Goal: Task Accomplishment & Management: Use online tool/utility

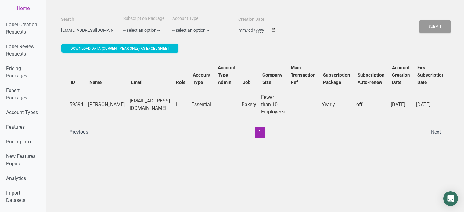
scroll to position [10, 0]
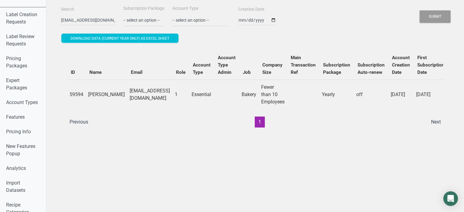
click at [85, 21] on input "mkozyra@me.com" at bounding box center [88, 20] width 54 height 11
type input "mk@east-coast-cravings.com"
click at [419, 10] on button "Submit" at bounding box center [434, 16] width 31 height 13
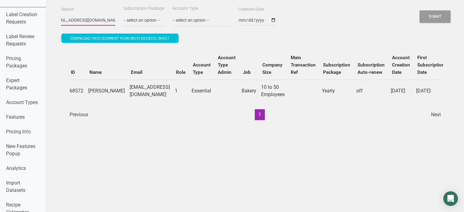
scroll to position [0, 0]
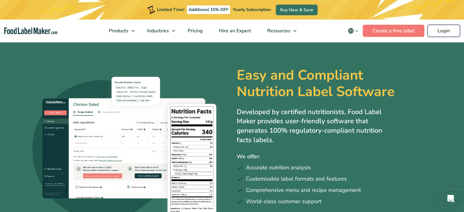
click at [451, 25] on link "Login" at bounding box center [443, 31] width 33 height 12
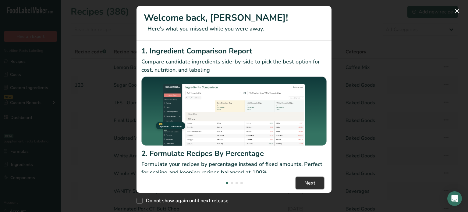
click at [309, 183] on span "Next" at bounding box center [310, 182] width 11 height 7
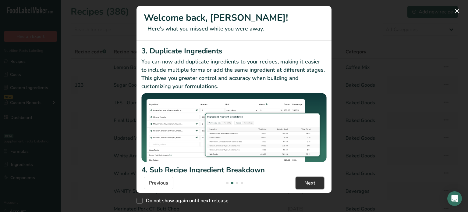
click at [309, 183] on span "Next" at bounding box center [310, 182] width 11 height 7
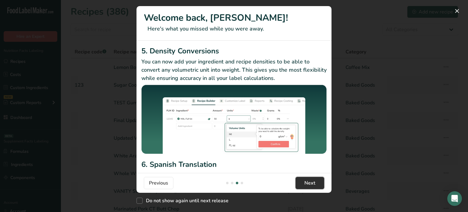
click at [309, 183] on span "Next" at bounding box center [310, 182] width 11 height 7
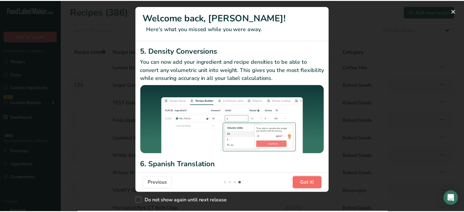
scroll to position [0, 586]
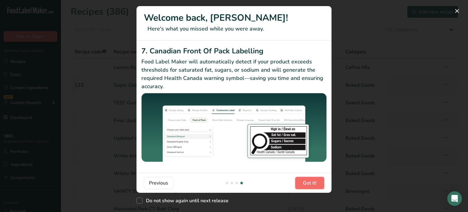
click at [309, 183] on span "Got it!" at bounding box center [310, 182] width 14 height 7
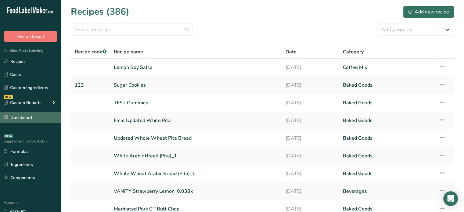
click at [27, 119] on link "Dashboard" at bounding box center [30, 118] width 61 height 12
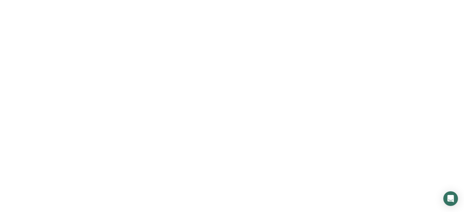
click at [27, 119] on link "Dashboard" at bounding box center [30, 118] width 61 height 12
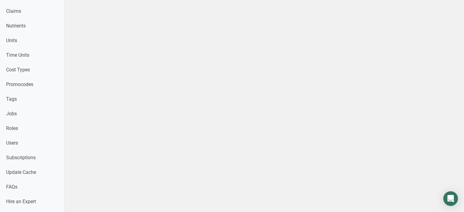
scroll to position [265, 0]
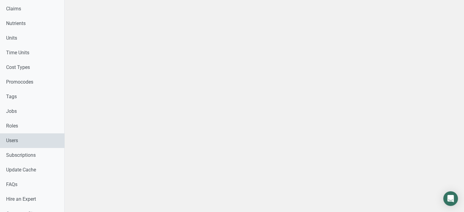
click at [12, 145] on link "Users" at bounding box center [32, 140] width 64 height 15
drag, startPoint x: 449, startPoint y: 77, endPoint x: 468, endPoint y: 49, distance: 33.5
click at [464, 49] on html "Home Label Creation Requests Label Review Requests Pricing Packages Expert Pack…" at bounding box center [232, 14] width 464 height 559
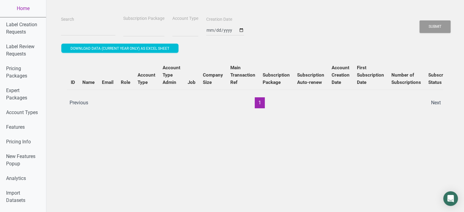
select select
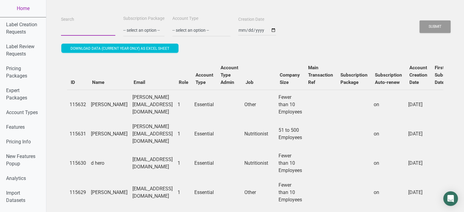
click at [75, 30] on input "Search" at bounding box center [88, 30] width 54 height 11
paste input "connect@thecoldpressedco.com"
type input "connect@thecoldpressedco.com"
click at [419, 20] on button "Submit" at bounding box center [434, 26] width 31 height 13
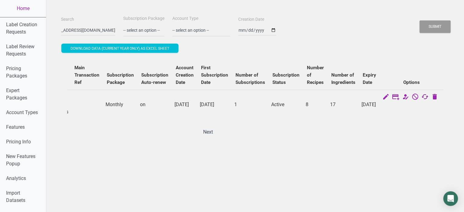
scroll to position [0, 0]
click at [428, 96] on icon at bounding box center [424, 97] width 7 height 9
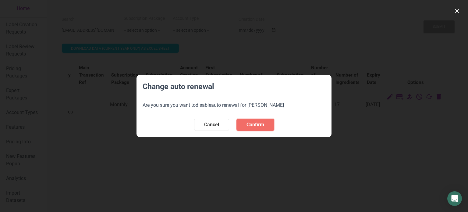
click at [251, 122] on span "Confirm" at bounding box center [256, 124] width 18 height 7
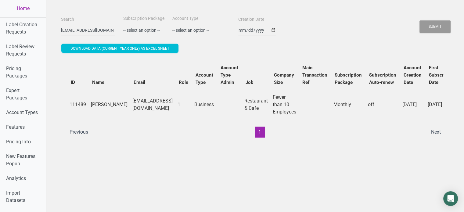
click at [152, 105] on td "connect@thecoldpressedco.com" at bounding box center [152, 105] width 45 height 30
copy td "connect@thecoldpressedco.com"
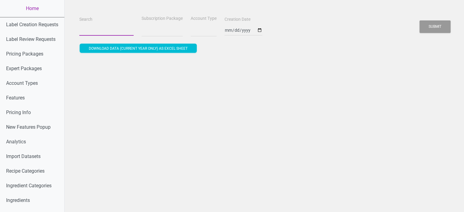
click at [95, 25] on input "Search" at bounding box center [106, 30] width 54 height 11
paste input "[EMAIL_ADDRESS][DOMAIN_NAME]"
type input "[EMAIL_ADDRESS][DOMAIN_NAME]"
select select
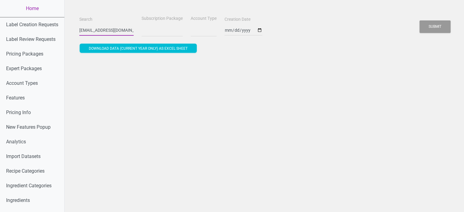
scroll to position [0, 20]
type input "[EMAIL_ADDRESS][DOMAIN_NAME]"
click at [419, 20] on button "Submit" at bounding box center [434, 26] width 31 height 13
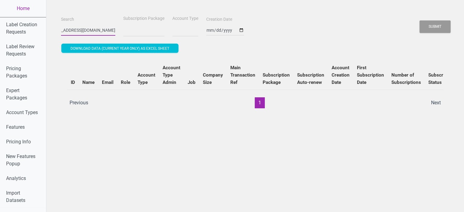
click at [419, 20] on button "Submit" at bounding box center [434, 26] width 31 height 13
select select
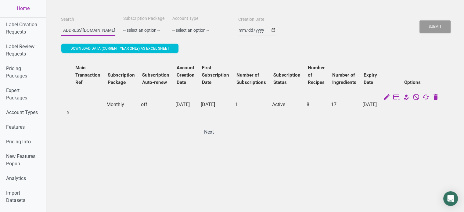
scroll to position [0, 0]
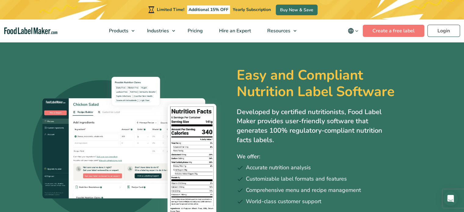
click at [441, 38] on nav "Products Food Nutrition Labelling Supplements Formulation & Labelling Industrie…" at bounding box center [232, 31] width 464 height 23
drag, startPoint x: 441, startPoint y: 38, endPoint x: 444, endPoint y: 27, distance: 10.5
click at [444, 27] on nav "Products Food Nutrition Labelling Supplements Formulation & Labelling Industrie…" at bounding box center [232, 31] width 464 height 23
click at [444, 27] on link "Login" at bounding box center [443, 31] width 33 height 12
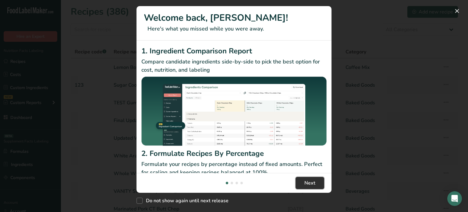
click at [309, 185] on span "Next" at bounding box center [310, 182] width 11 height 7
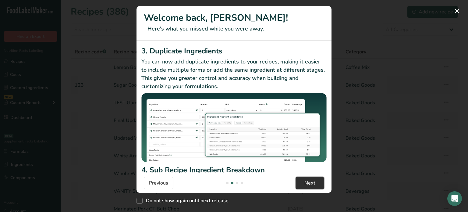
click at [309, 185] on span "Next" at bounding box center [310, 182] width 11 height 7
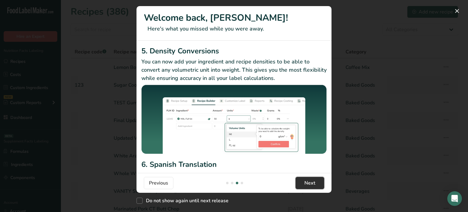
click at [313, 185] on span "Next" at bounding box center [310, 182] width 11 height 7
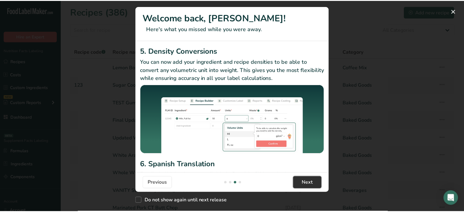
scroll to position [0, 586]
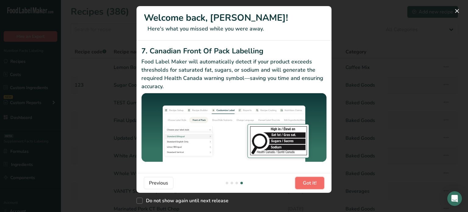
click at [315, 187] on button "Got it!" at bounding box center [310, 183] width 29 height 12
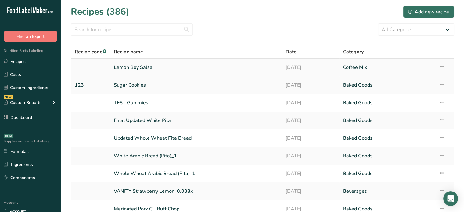
click at [192, 67] on link "Lemon Boy Salsa" at bounding box center [196, 67] width 164 height 13
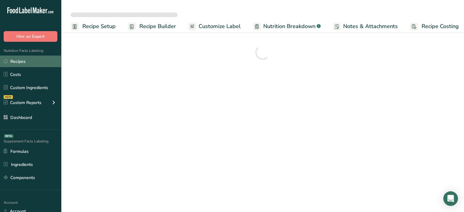
click at [35, 62] on link "Recipes" at bounding box center [30, 62] width 61 height 12
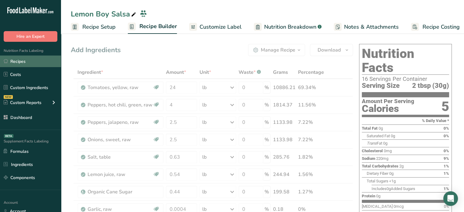
click at [35, 62] on link "Recipes" at bounding box center [30, 62] width 61 height 12
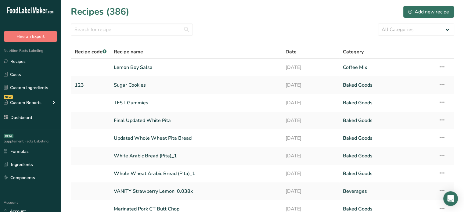
scroll to position [72, 0]
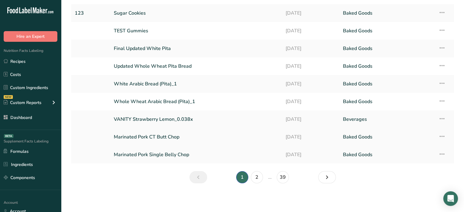
click at [231, 135] on link "Marinated Pork CT Butt Chop" at bounding box center [196, 137] width 164 height 13
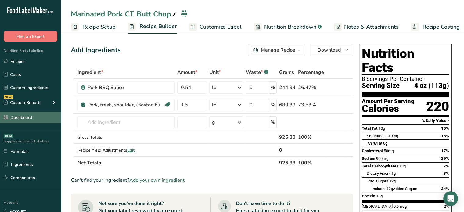
click at [38, 123] on link "Dashboard" at bounding box center [30, 118] width 61 height 12
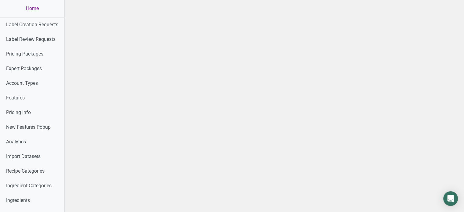
click at [36, 9] on link "Home" at bounding box center [32, 8] width 64 height 17
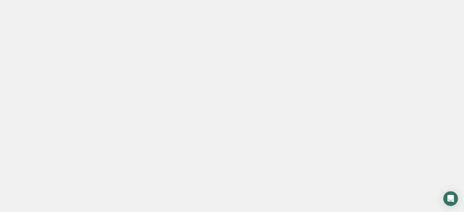
click at [36, 9] on link "Home" at bounding box center [32, 8] width 64 height 17
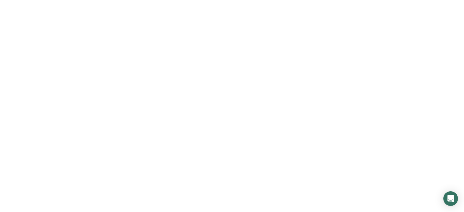
click at [36, 9] on div at bounding box center [232, 106] width 464 height 212
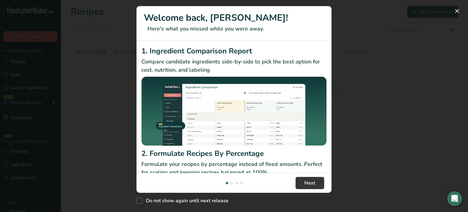
click at [464, 88] on div "New Features" at bounding box center [234, 106] width 468 height 212
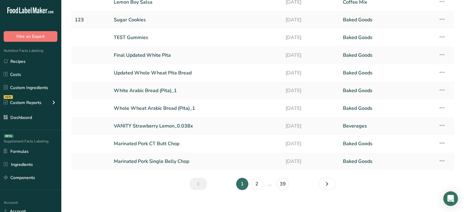
scroll to position [65, 0]
click at [252, 182] on link "2" at bounding box center [257, 184] width 12 height 12
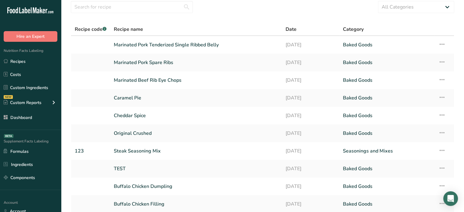
scroll to position [20, 0]
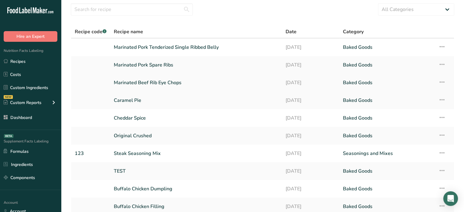
click at [180, 76] on link "Marinated Beef Rib Eye Chops" at bounding box center [196, 82] width 164 height 13
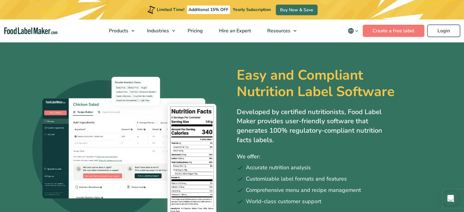
click at [439, 31] on link "Login" at bounding box center [443, 31] width 33 height 12
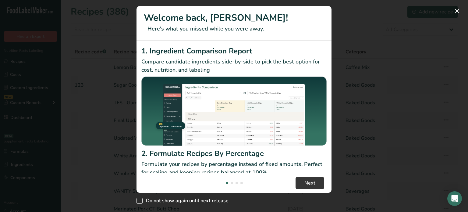
click at [218, 199] on span "Do not show again until next release" at bounding box center [186, 201] width 86 height 6
click at [141, 199] on input "Do not show again until next release" at bounding box center [139, 201] width 4 height 4
checkbox input "true"
click at [303, 185] on button "Next" at bounding box center [310, 183] width 29 height 12
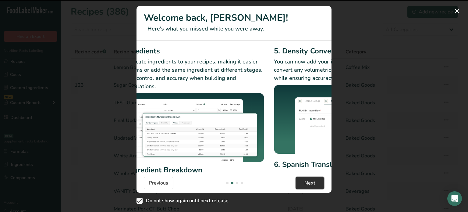
click at [303, 185] on button "Next" at bounding box center [310, 183] width 29 height 12
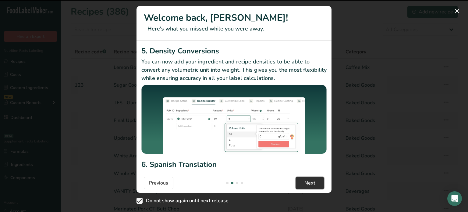
click at [303, 185] on button "Next" at bounding box center [310, 183] width 29 height 12
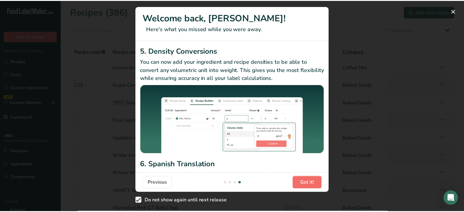
scroll to position [0, 586]
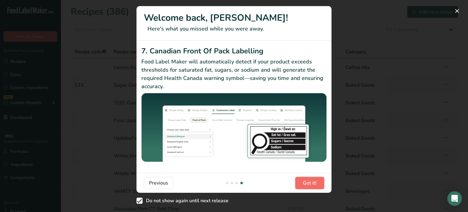
click at [303, 185] on span "Got it!" at bounding box center [310, 182] width 14 height 7
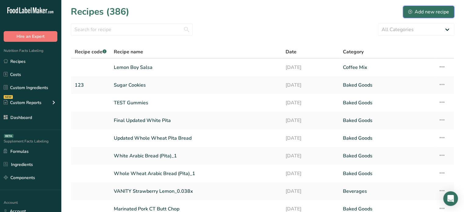
click at [429, 17] on button "Add new recipe" at bounding box center [428, 12] width 51 height 12
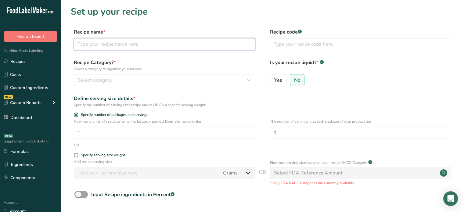
click at [208, 50] on input "text" at bounding box center [164, 44] width 181 height 12
type input "Marinated Beef Short Plate"
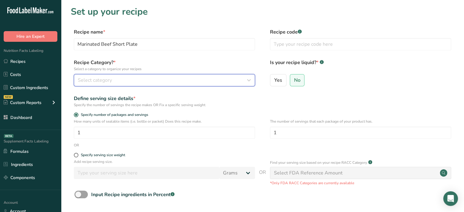
click at [196, 81] on div "Select category" at bounding box center [163, 80] width 170 height 7
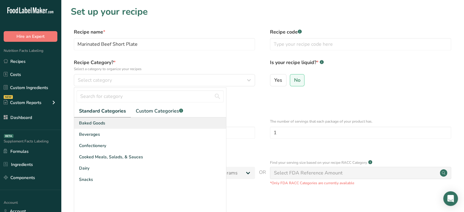
click at [156, 121] on div "Baked Goods" at bounding box center [150, 122] width 152 height 11
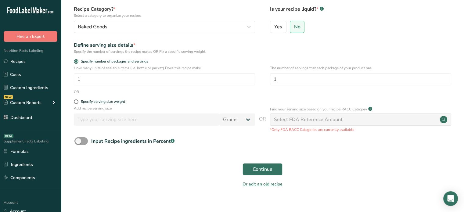
scroll to position [54, 0]
click at [281, 168] on button "Continue" at bounding box center [262, 169] width 40 height 12
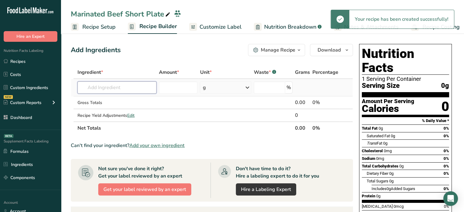
click at [136, 81] on input "text" at bounding box center [116, 87] width 79 height 12
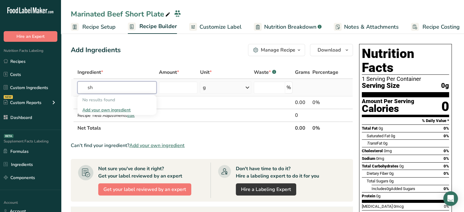
type input "s"
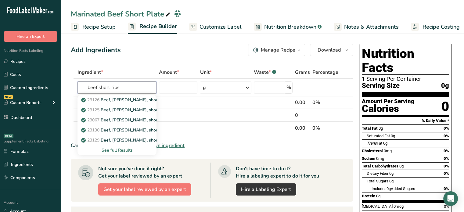
type input "beef short ribs"
click at [133, 153] on div "See full Results" at bounding box center [116, 150] width 69 height 6
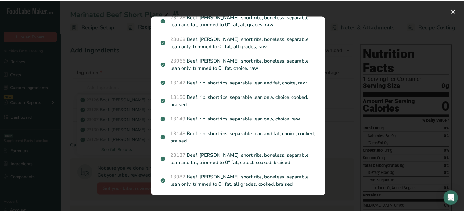
scroll to position [125, 0]
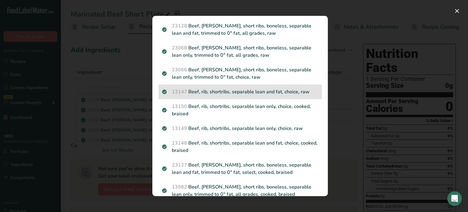
click at [297, 90] on p "13147 Beef, rib, shortribs, separable lean and fat, choice, raw" at bounding box center [240, 91] width 156 height 7
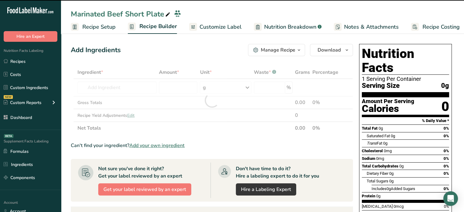
type input "0"
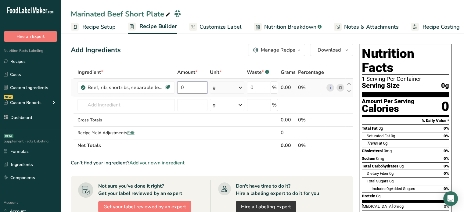
click at [198, 89] on input "0" at bounding box center [192, 87] width 30 height 12
type input "1.5"
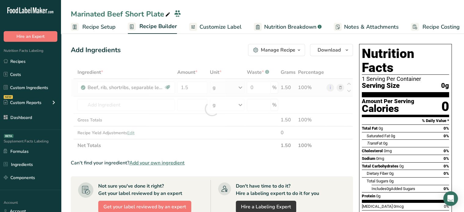
click at [238, 90] on div "Ingredient * Amount * Unit * Waste * .a-a{fill:#347362;}.b-a{fill:#fff;} Grams …" at bounding box center [212, 109] width 282 height 86
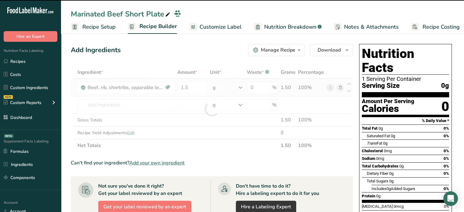
click at [238, 90] on div at bounding box center [212, 109] width 282 height 86
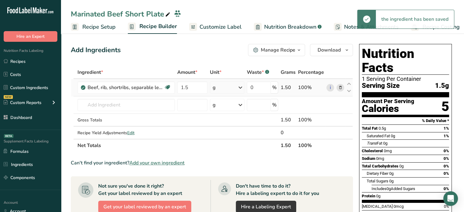
click at [238, 90] on icon at bounding box center [240, 87] width 7 height 11
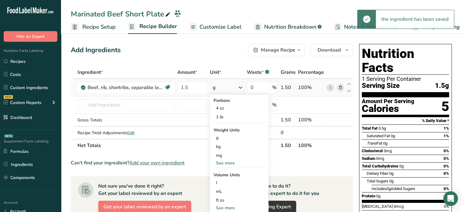
click at [222, 166] on div "See more" at bounding box center [238, 163] width 51 height 6
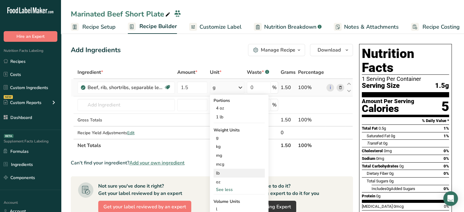
click at [220, 177] on div "lb" at bounding box center [238, 173] width 51 height 9
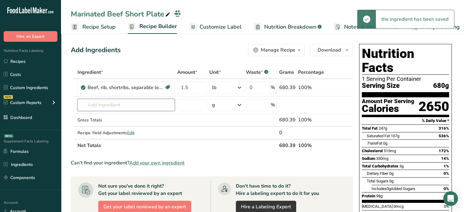
click at [124, 106] on input "text" at bounding box center [125, 105] width 97 height 12
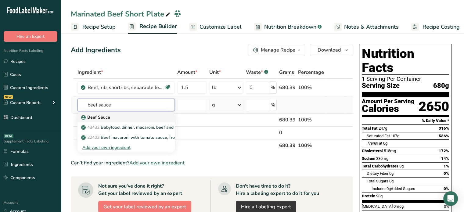
type input "beef sauce"
click at [127, 116] on div "Beef Sauce" at bounding box center [121, 117] width 78 height 6
type input "Beef Sauce"
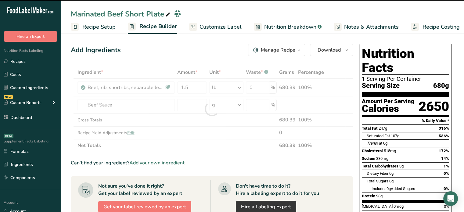
type input "0"
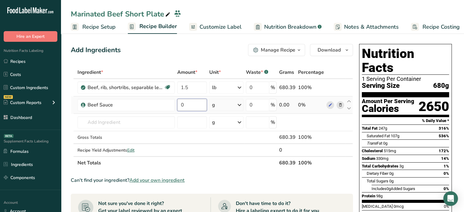
click at [188, 104] on input "0" at bounding box center [192, 105] width 30 height 12
type input "0.45"
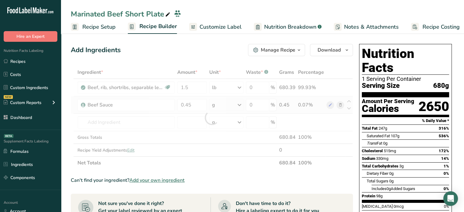
click at [223, 107] on div "Ingredient * Amount * Unit * Waste * .a-a{fill:#347362;}.b-a{fill:#fff;} Grams …" at bounding box center [212, 117] width 282 height 103
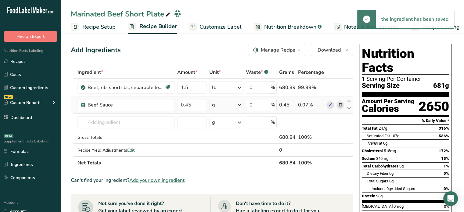
click at [223, 106] on div "g" at bounding box center [226, 105] width 34 height 12
click at [235, 156] on div "See more" at bounding box center [238, 153] width 51 height 6
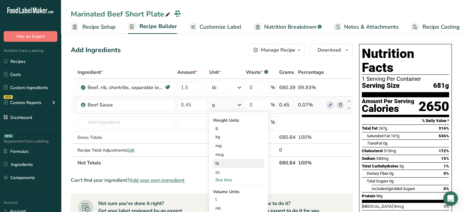
click at [234, 164] on div "lb" at bounding box center [238, 163] width 51 height 9
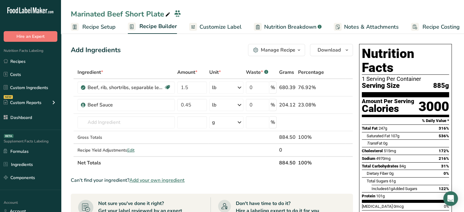
click at [206, 25] on span "Customize Label" at bounding box center [220, 27] width 42 height 8
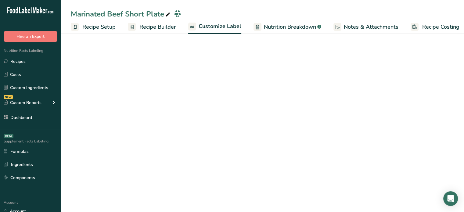
scroll to position [0, 5]
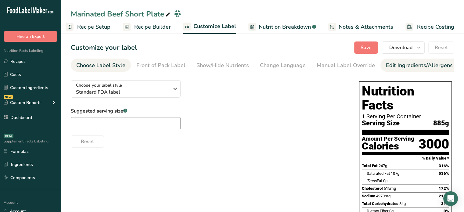
click at [386, 62] on div "Edit Ingredients/Allergens List" at bounding box center [424, 65] width 77 height 8
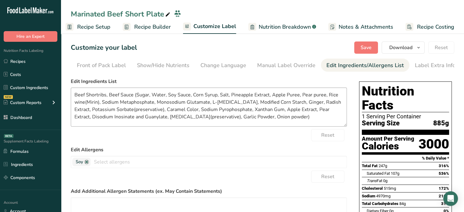
scroll to position [0, 60]
drag, startPoint x: 75, startPoint y: 95, endPoint x: 306, endPoint y: 133, distance: 233.5
click at [306, 133] on form "Edit Ingredients List Beef Shortribs, Beef Sauce (Sugar, Water, Soy Sauce, Corn…" at bounding box center [209, 175] width 276 height 195
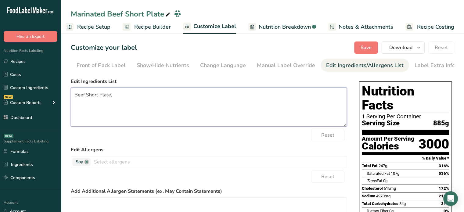
paste textarea "Beef Sauce (Sugar, Water, Soy Sauce, Corn Syrup, Salt, Pineapple Extract, Apple…"
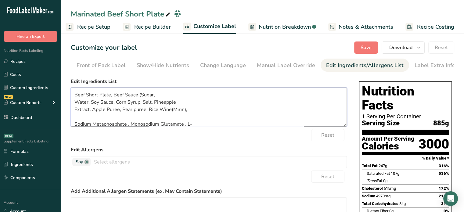
scroll to position [52, 0]
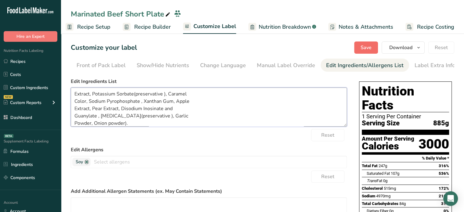
type textarea "Beef Short Plate, Beef Sauce (Sugar, Water, Soy Sauce, Corn Syrup, Salt, Pineap…"
click at [367, 47] on span "Save" at bounding box center [365, 47] width 11 height 7
click at [109, 26] on span "Recipe Setup" at bounding box center [93, 27] width 33 height 8
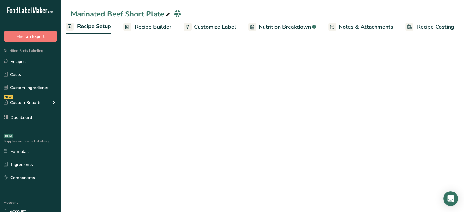
scroll to position [0, 2]
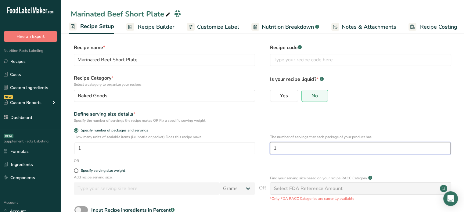
click at [281, 149] on input "1" at bounding box center [360, 148] width 181 height 12
click at [83, 172] on div "Specify serving size weight" at bounding box center [103, 170] width 44 height 5
click at [78, 172] on input "Specify serving size weight" at bounding box center [76, 171] width 4 height 4
radio input "true"
radio input "false"
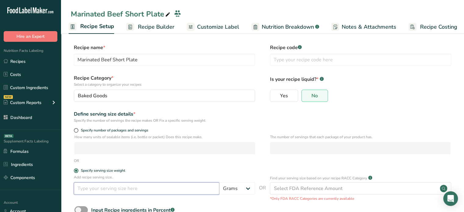
click at [89, 185] on input "number" at bounding box center [146, 188] width 145 height 12
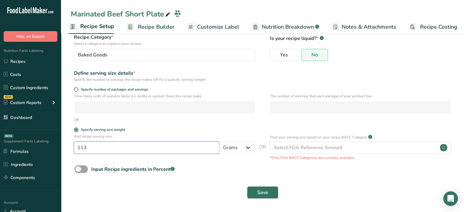
type input "113"
click at [260, 190] on span "Save" at bounding box center [262, 192] width 11 height 7
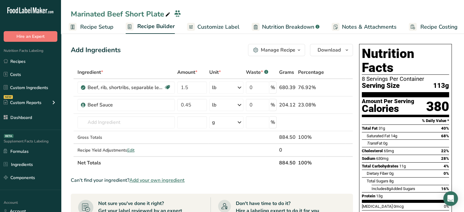
click at [212, 25] on span "Customize Label" at bounding box center [218, 27] width 42 height 8
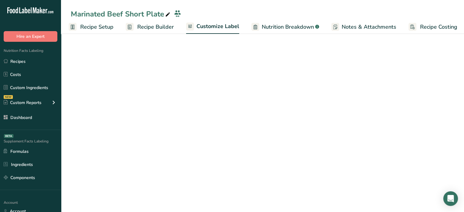
scroll to position [0, 5]
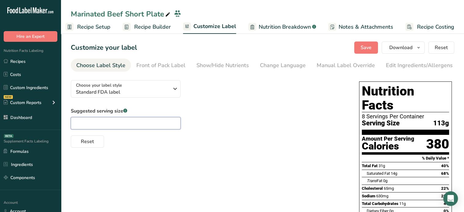
click at [148, 122] on input "text" at bounding box center [126, 123] width 110 height 12
type input "4 oz"
click at [375, 53] on button "Save" at bounding box center [366, 47] width 24 height 12
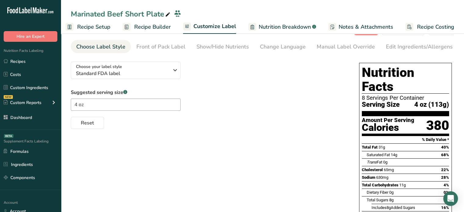
scroll to position [0, 0]
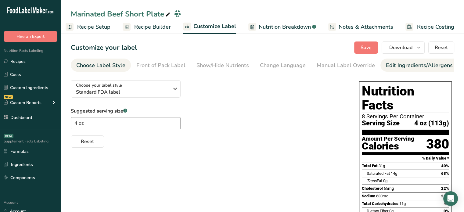
click at [390, 67] on div "Edit Ingredients/Allergens List" at bounding box center [424, 65] width 77 height 8
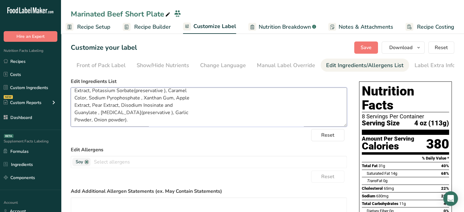
scroll to position [56, 0]
click at [138, 113] on textarea "Beef Short Plate, Beef Sauce (Sugar, Water, Soy Sauce, Corn Syrup, Salt, Pineap…" at bounding box center [209, 107] width 276 height 39
type textarea "Beef Short Plate, Beef Sauce (Sugar, Water, Soy Sauce, Corn Syrup, Salt, Pineap…"
click at [365, 48] on span "Save" at bounding box center [365, 47] width 11 height 7
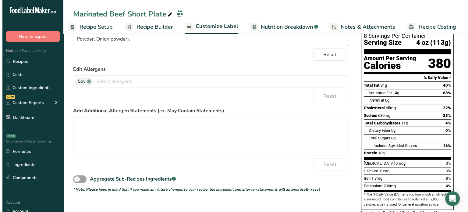
scroll to position [0, 0]
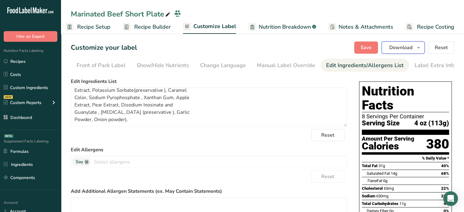
click at [419, 49] on icon "button" at bounding box center [418, 48] width 5 height 8
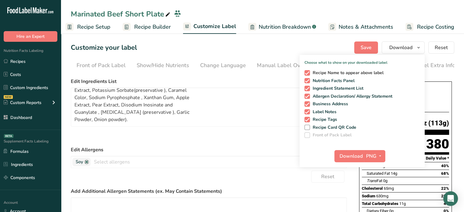
click at [355, 72] on span "Recipe Name to appear above label" at bounding box center [347, 72] width 74 height 5
click at [308, 72] on input "Recipe Name to appear above label" at bounding box center [306, 73] width 4 height 4
checkbox input "false"
click at [323, 121] on span "Recipe Tags" at bounding box center [323, 119] width 27 height 5
click at [308, 121] on input "Recipe Tags" at bounding box center [306, 119] width 4 height 4
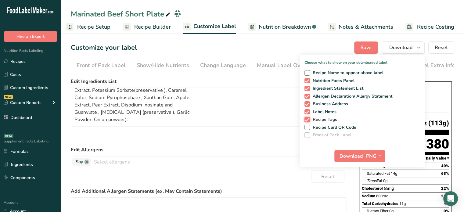
checkbox input "false"
click at [375, 159] on span "PNG" at bounding box center [371, 155] width 10 height 7
click at [375, 197] on link "PDF" at bounding box center [376, 199] width 20 height 10
click at [347, 155] on span "Download" at bounding box center [351, 155] width 23 height 7
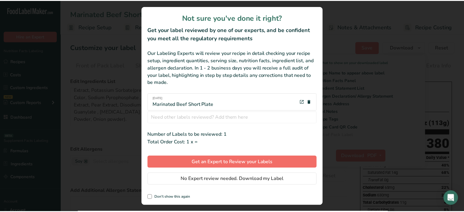
scroll to position [0, 1]
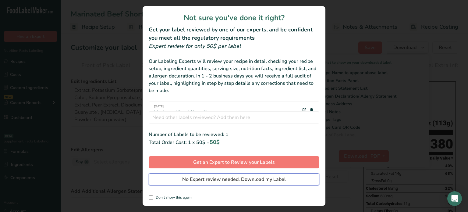
click at [246, 182] on span "No Expert review needed. Download my Label" at bounding box center [234, 179] width 104 height 7
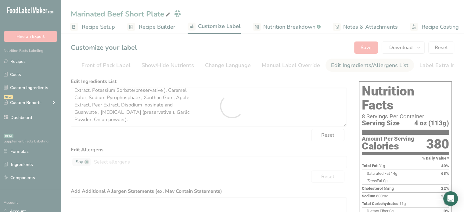
scroll to position [0, 0]
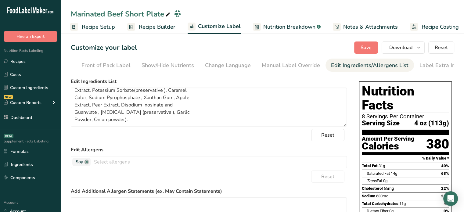
click at [264, 25] on span "Nutrition Breakdown" at bounding box center [289, 27] width 52 height 8
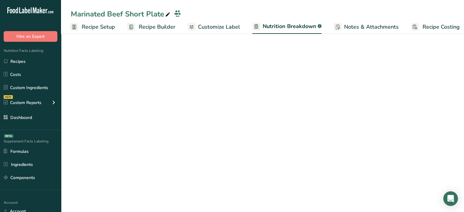
scroll to position [0, 6]
select select "Calories"
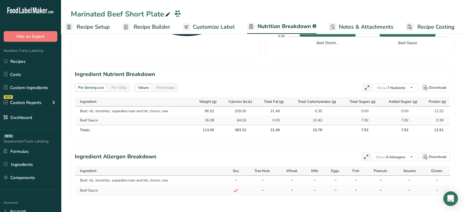
scroll to position [256, 0]
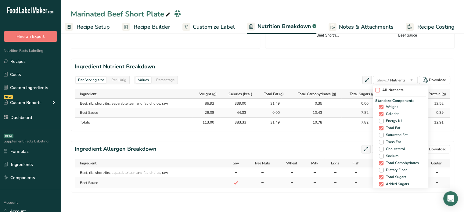
drag, startPoint x: 373, startPoint y: 88, endPoint x: 378, endPoint y: 86, distance: 5.5
click at [378, 86] on div "All Nutrients Standard Components Weight Calories Energy KJ Total Fat Saturated…" at bounding box center [401, 136] width 56 height 103
click at [378, 88] on span at bounding box center [377, 90] width 5 height 5
click at [378, 88] on input "All Nutrients" at bounding box center [377, 90] width 4 height 4
checkbox input "true"
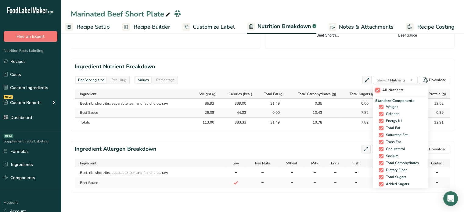
checkbox input "true"
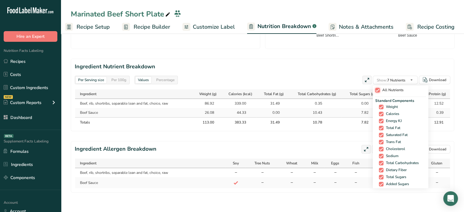
checkbox input "true"
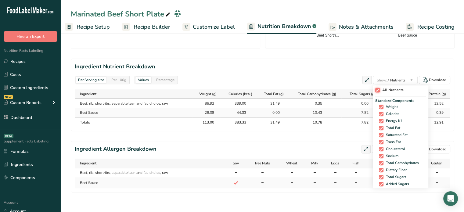
checkbox input "true"
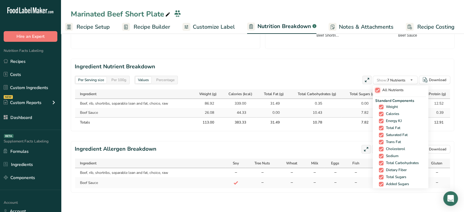
checkbox input "true"
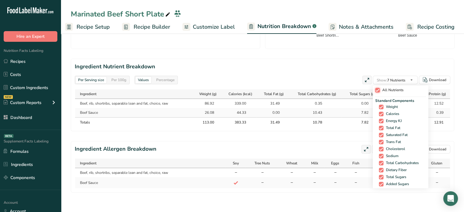
checkbox input "true"
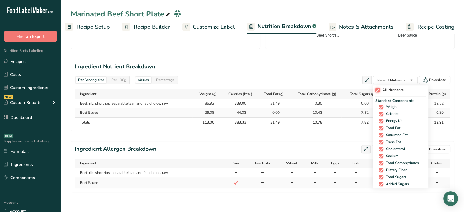
checkbox input "true"
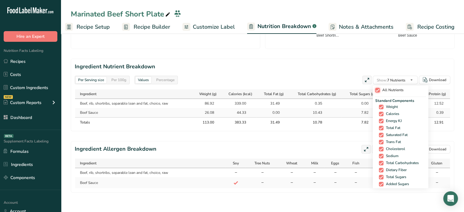
checkbox input "true"
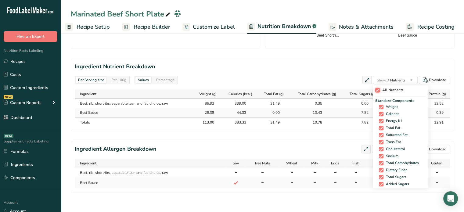
checkbox input "true"
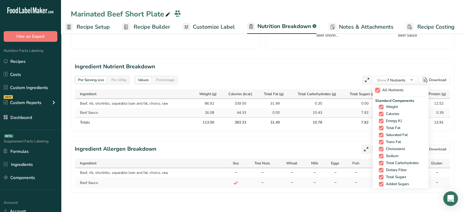
checkbox input "true"
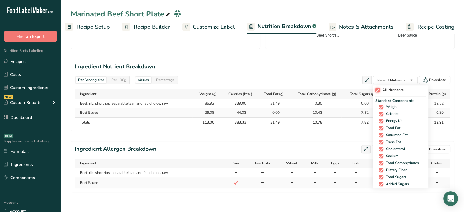
checkbox input "true"
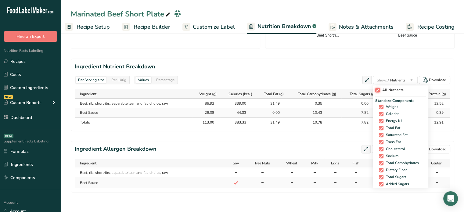
checkbox input "true"
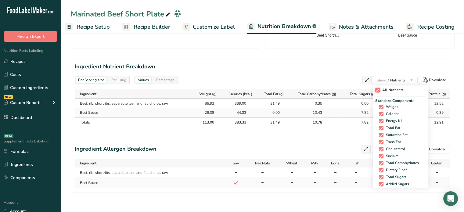
checkbox input "true"
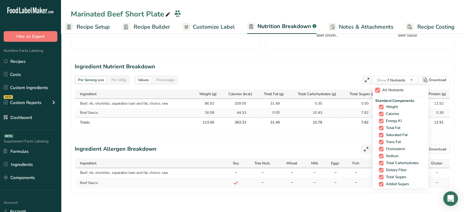
checkbox input "true"
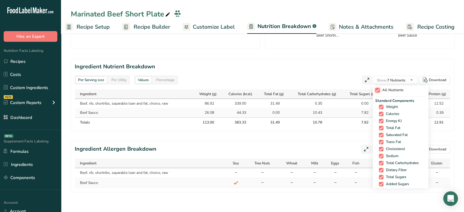
checkbox input "true"
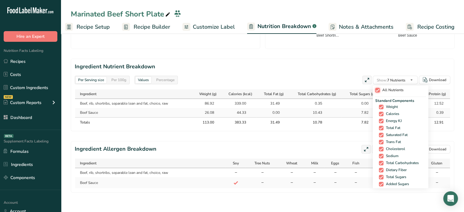
checkbox input "true"
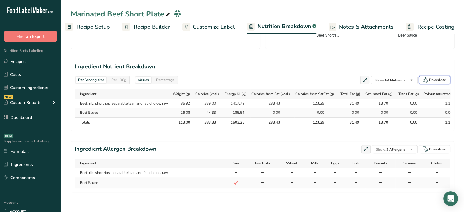
click at [440, 77] on div "Download" at bounding box center [437, 79] width 17 height 5
